Goal: Task Accomplishment & Management: Complete application form

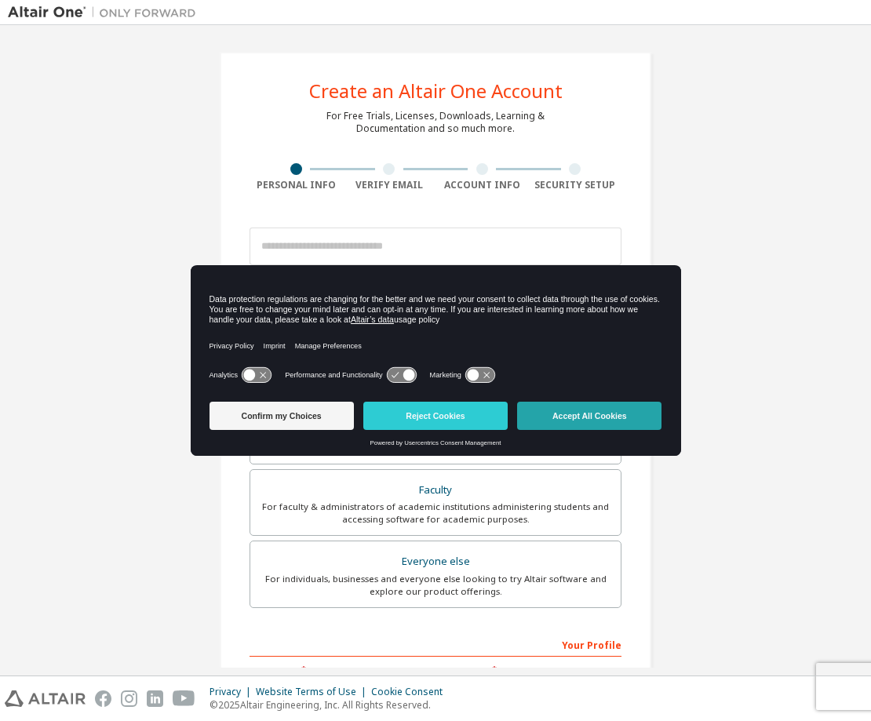
click at [558, 404] on button "Accept All Cookies" at bounding box center [589, 416] width 144 height 28
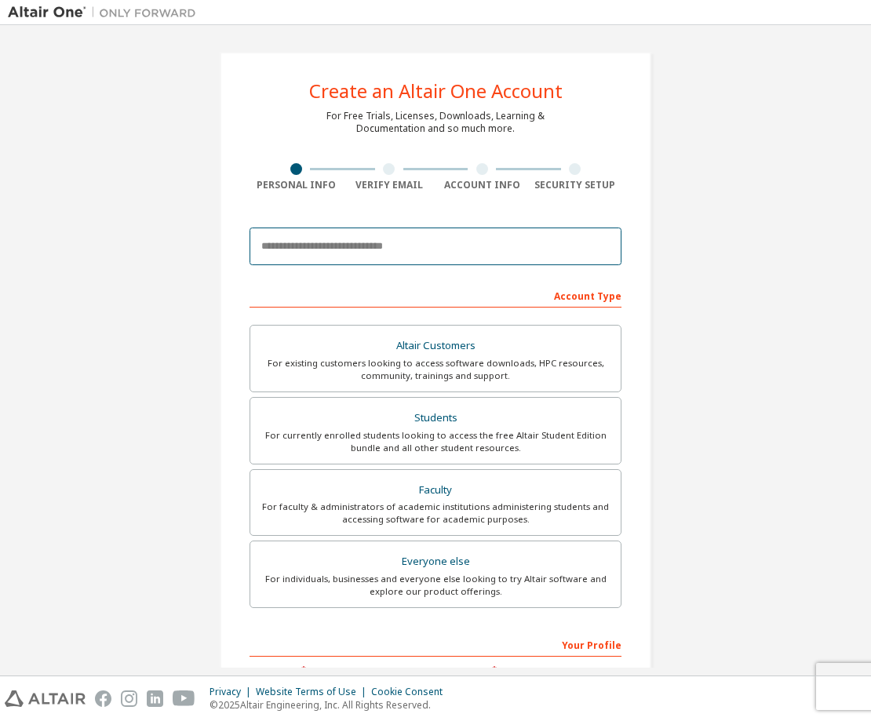
click at [350, 255] on input "email" at bounding box center [436, 247] width 372 height 38
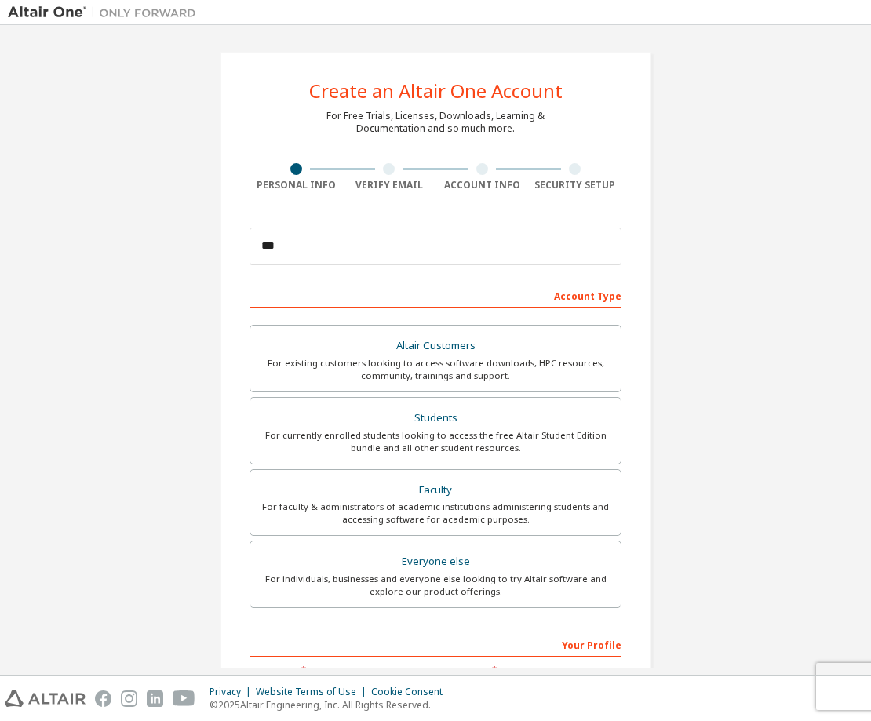
drag, startPoint x: 75, startPoint y: 294, endPoint x: 371, endPoint y: 220, distance: 305.0
click at [81, 291] on div "Create an Altair One Account For Free Trials, Licenses, Downloads, Learning & D…" at bounding box center [436, 448] width 856 height 831
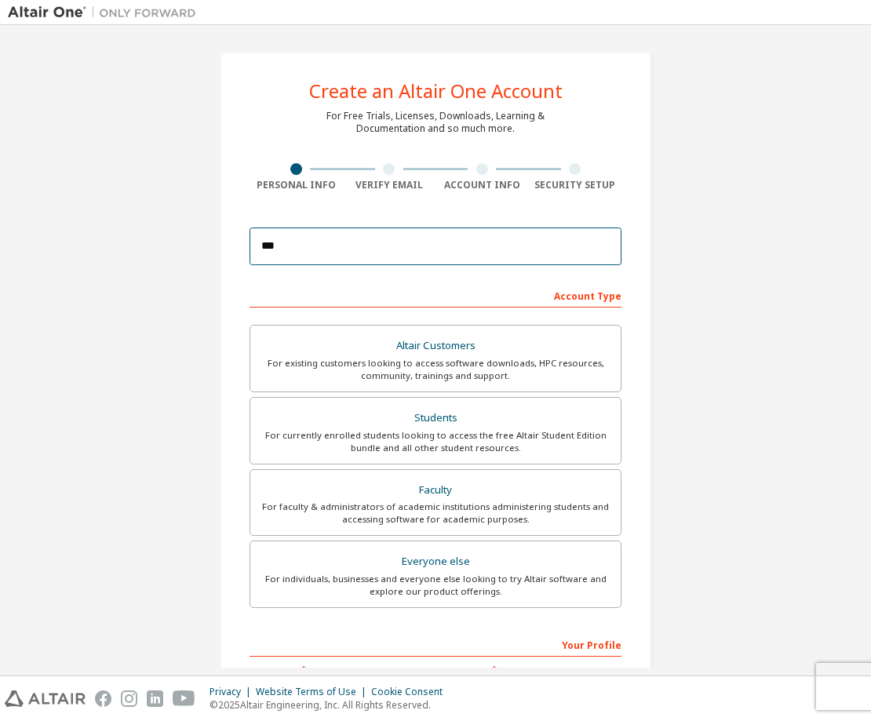
click at [324, 249] on input "***" at bounding box center [436, 247] width 372 height 38
type input "**********"
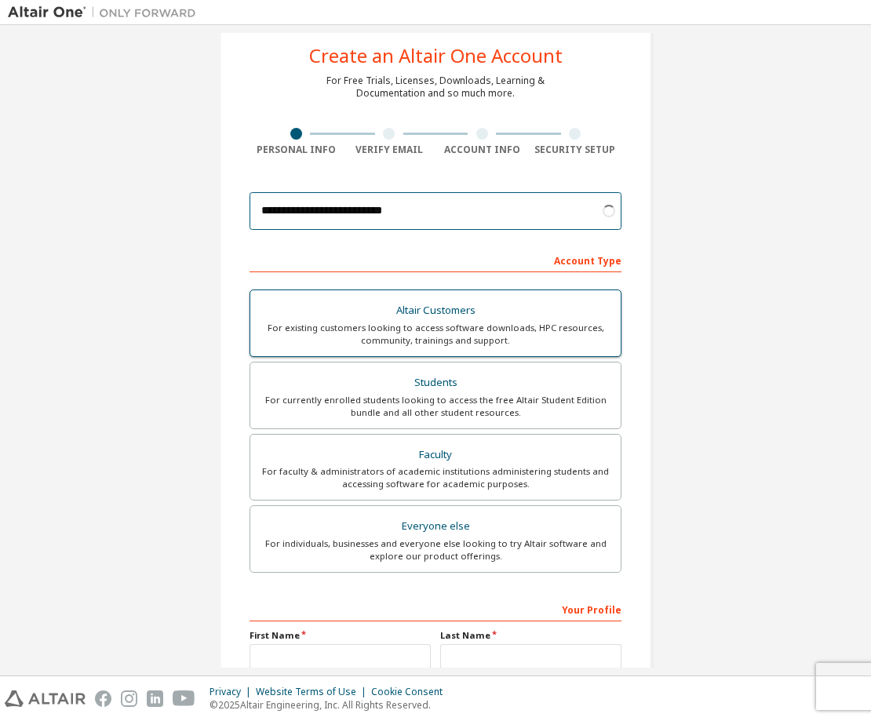
scroll to position [157, 0]
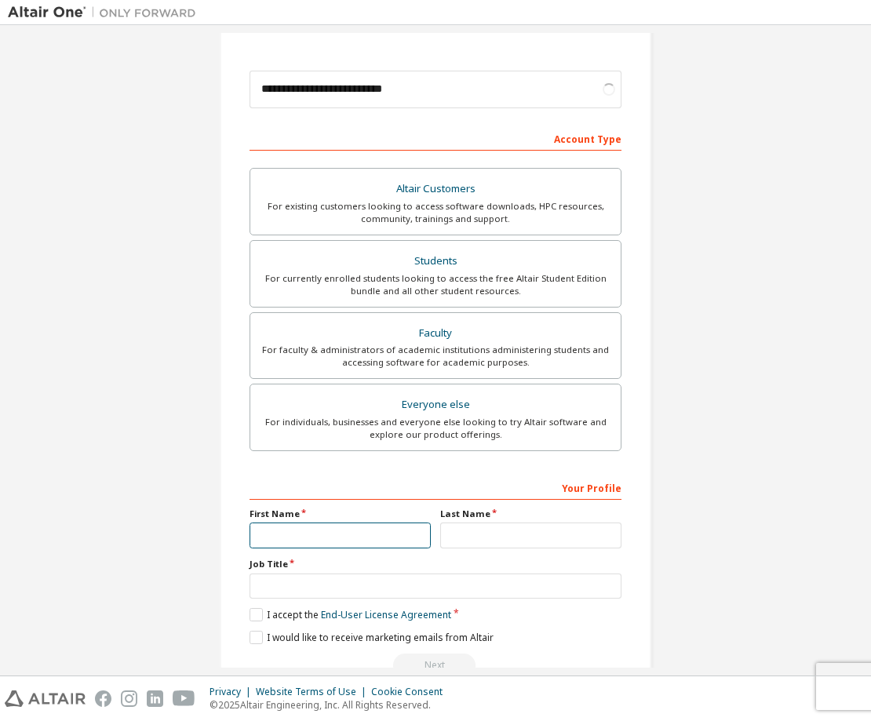
click at [334, 539] on input "text" at bounding box center [340, 536] width 181 height 26
type input "******"
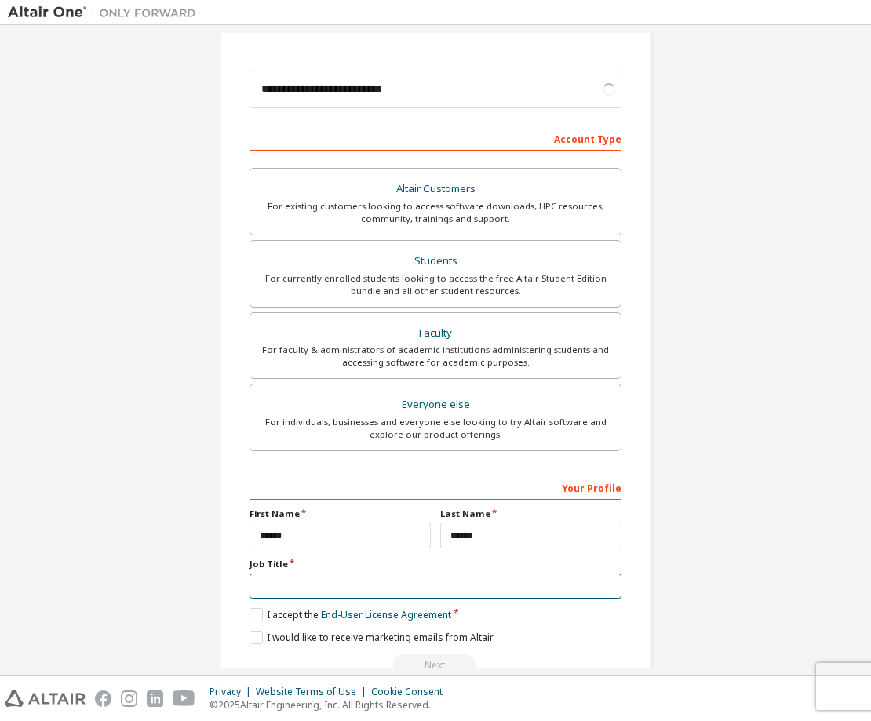
click at [339, 583] on input "text" at bounding box center [436, 587] width 372 height 26
type input "********"
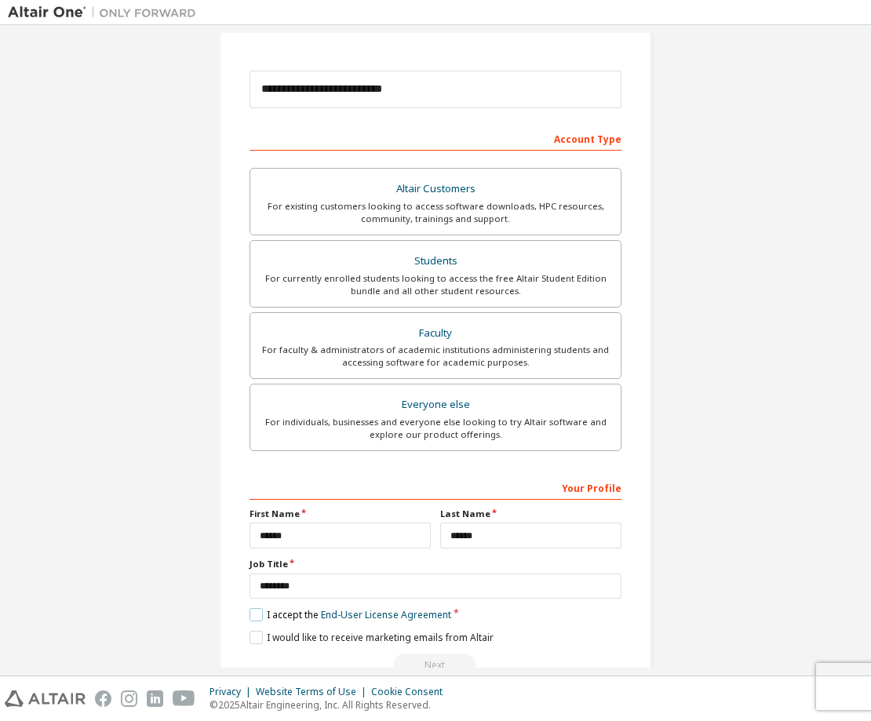
click at [250, 620] on label "I accept the End-User License Agreement" at bounding box center [351, 614] width 202 height 13
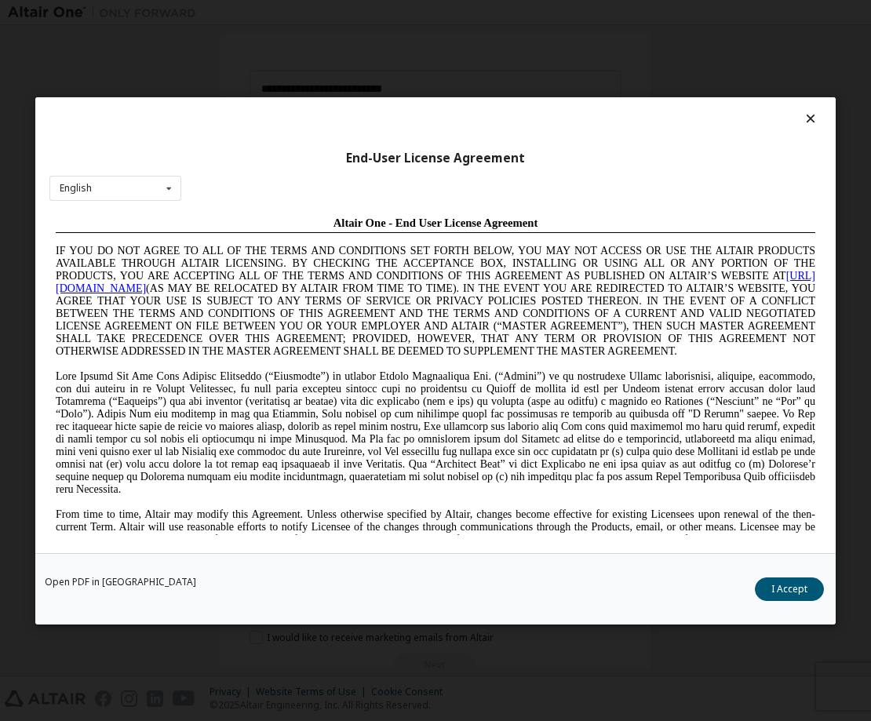
scroll to position [0, 0]
click at [261, 640] on div "End-User License Agreement English English Chinese French German Japanese Korea…" at bounding box center [435, 360] width 871 height 721
drag, startPoint x: 778, startPoint y: 590, endPoint x: 630, endPoint y: 605, distance: 149.1
click at [778, 590] on button "I Accept" at bounding box center [789, 589] width 69 height 24
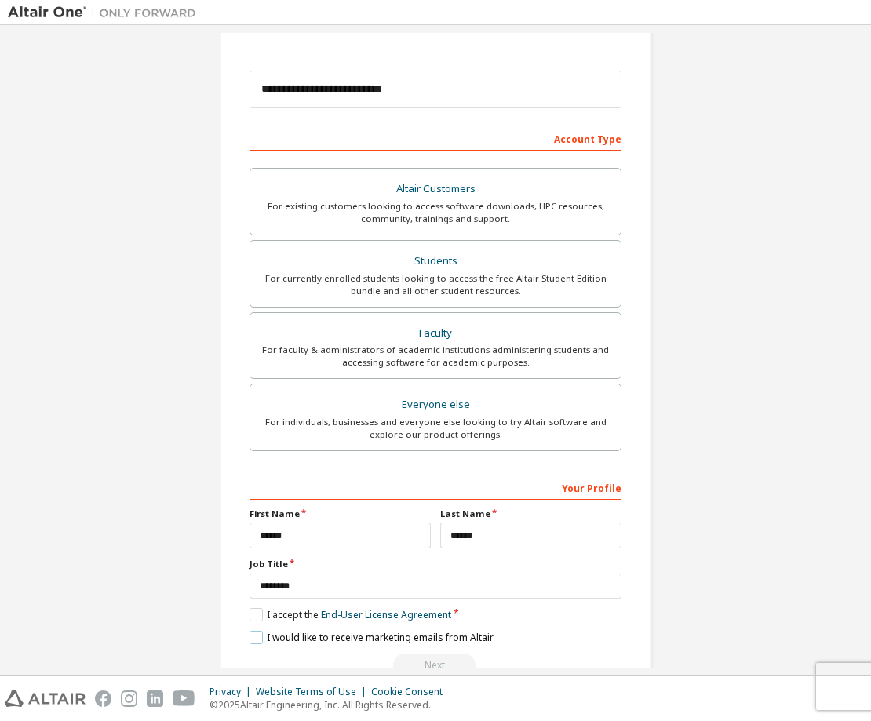
click at [255, 638] on label "I would like to receive marketing emails from Altair" at bounding box center [372, 637] width 244 height 13
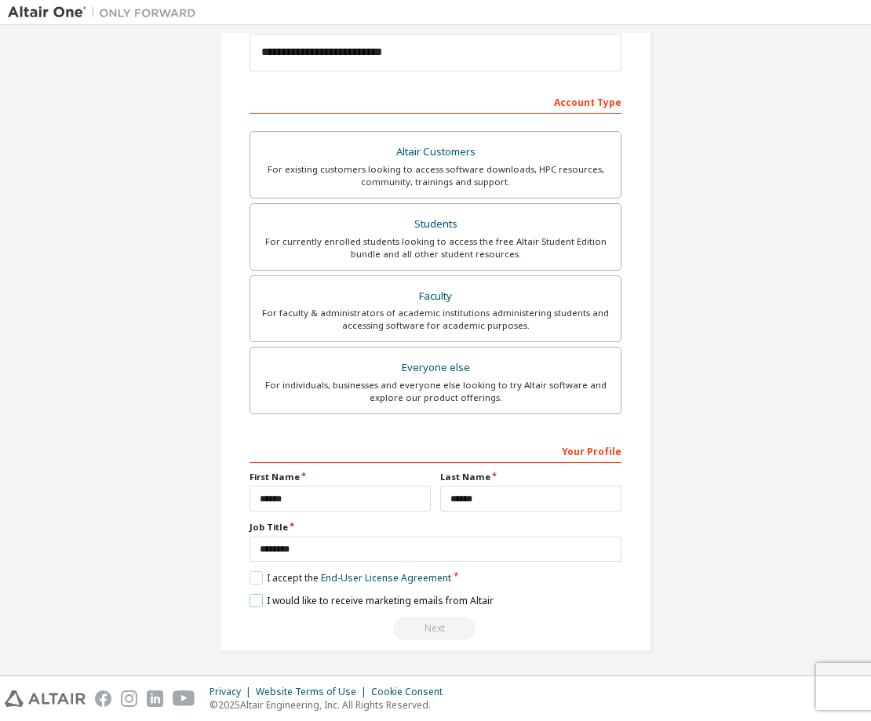
scroll to position [196, 0]
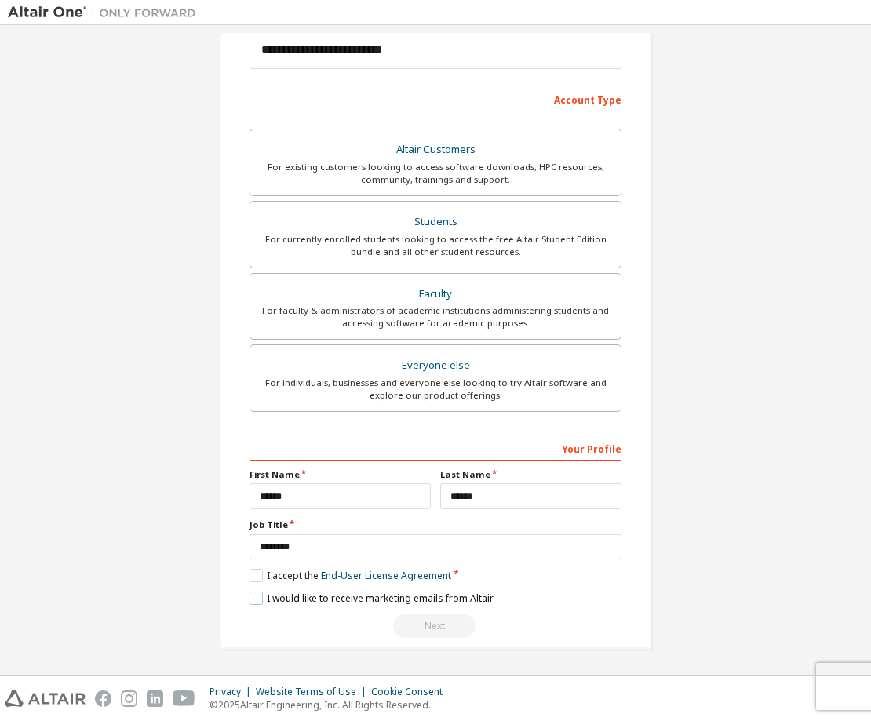
click at [253, 601] on label "I would like to receive marketing emails from Altair" at bounding box center [372, 598] width 244 height 13
click at [469, 215] on div "Students" at bounding box center [436, 222] width 352 height 22
click at [455, 295] on div "Faculty" at bounding box center [436, 294] width 352 height 22
click at [480, 236] on div "For currently enrolled students looking to access the free Altair Student Editi…" at bounding box center [436, 245] width 352 height 25
click at [255, 572] on label "I accept the Academic End-User License Agreement" at bounding box center [373, 575] width 246 height 13
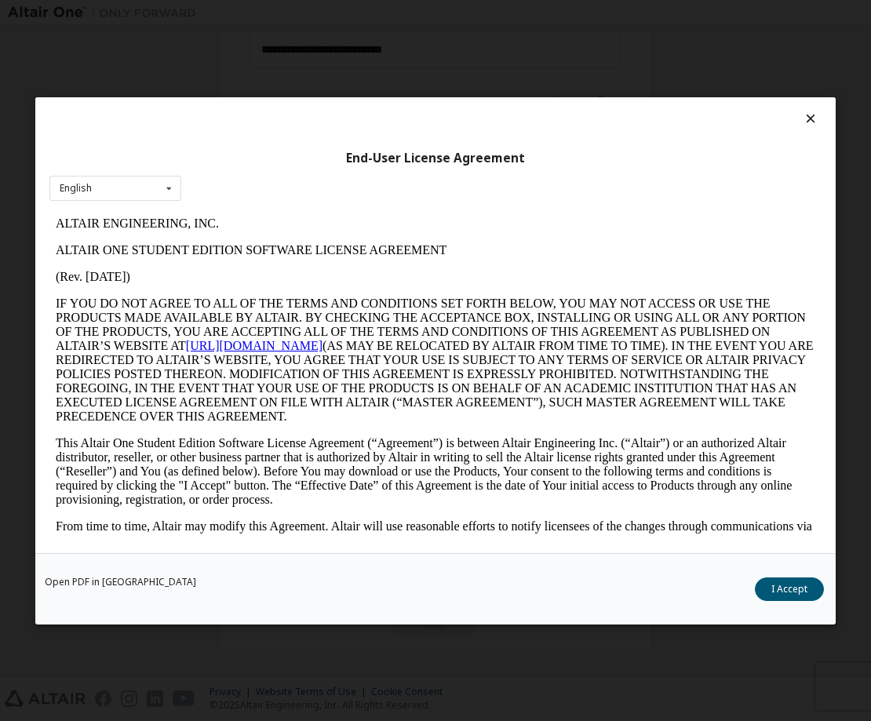
scroll to position [0, 0]
click at [770, 585] on button "I Accept" at bounding box center [789, 589] width 69 height 24
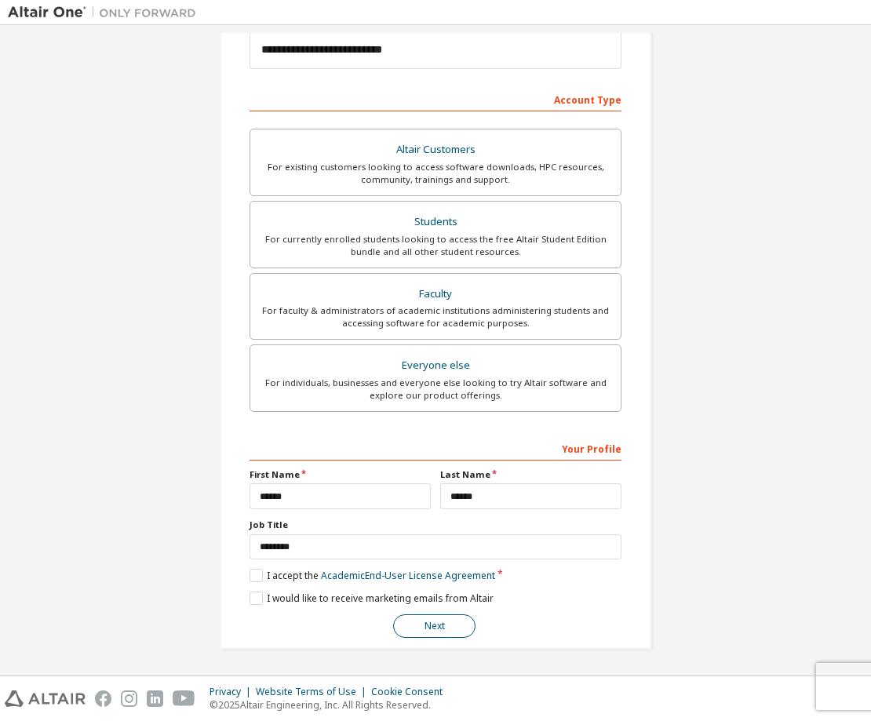
click at [436, 633] on button "Next" at bounding box center [434, 627] width 82 height 24
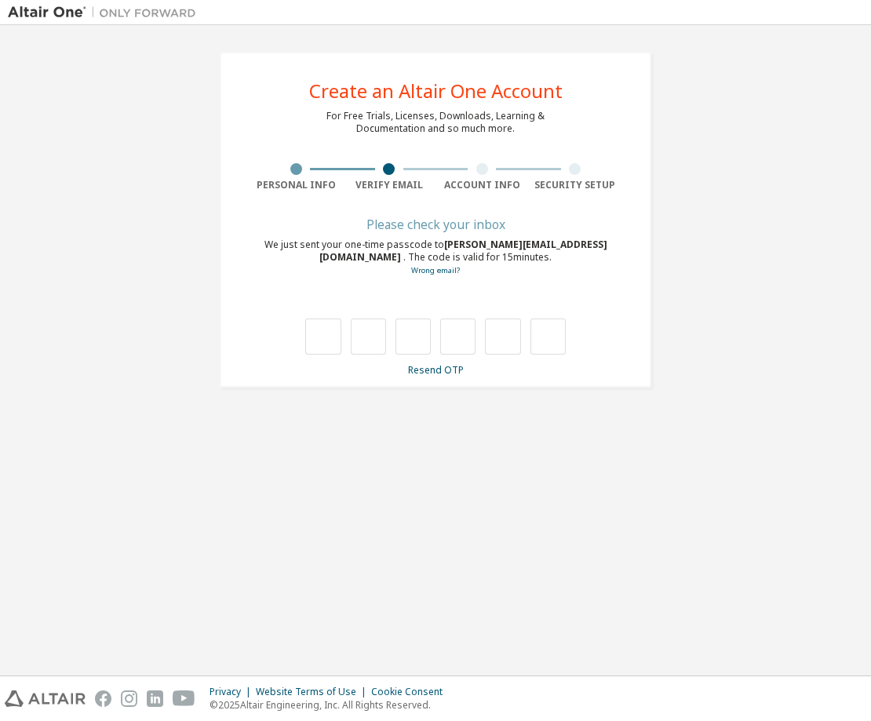
type input "*"
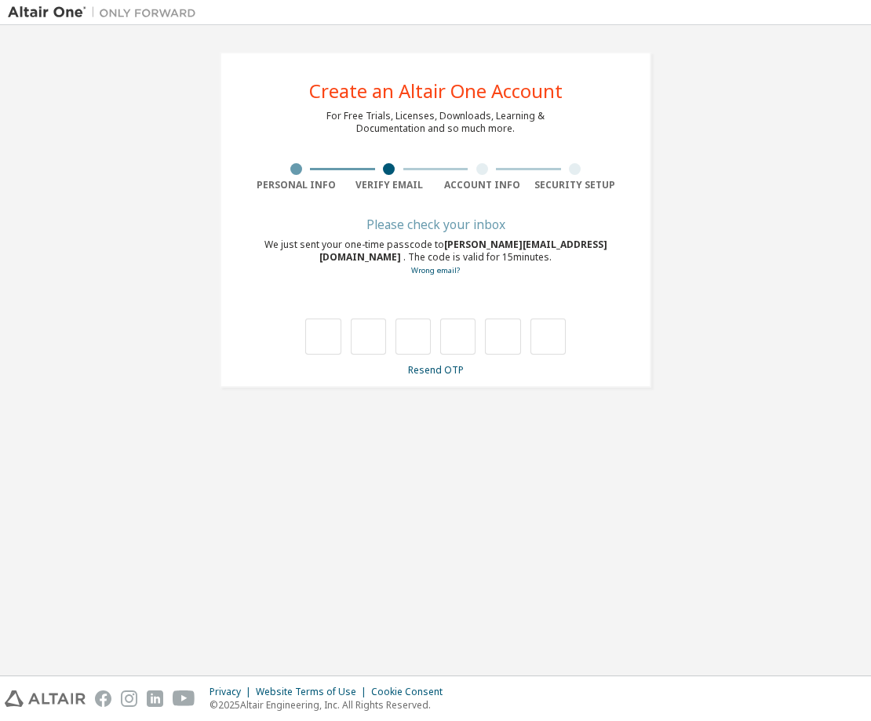
type input "*"
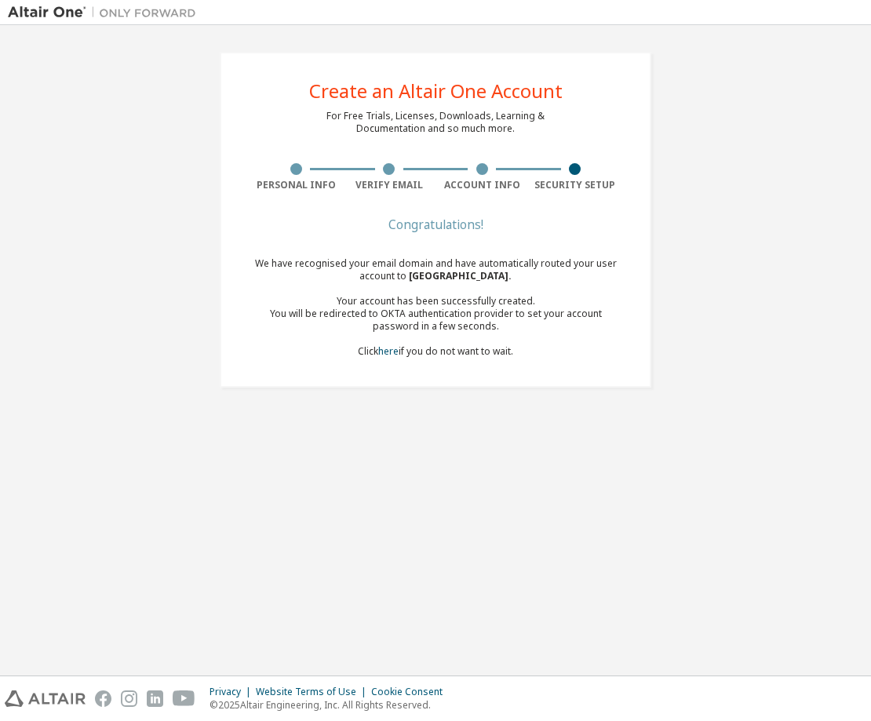
click at [396, 316] on div "You will be redirected to OKTA authentication provider to set your account pass…" at bounding box center [436, 320] width 372 height 25
